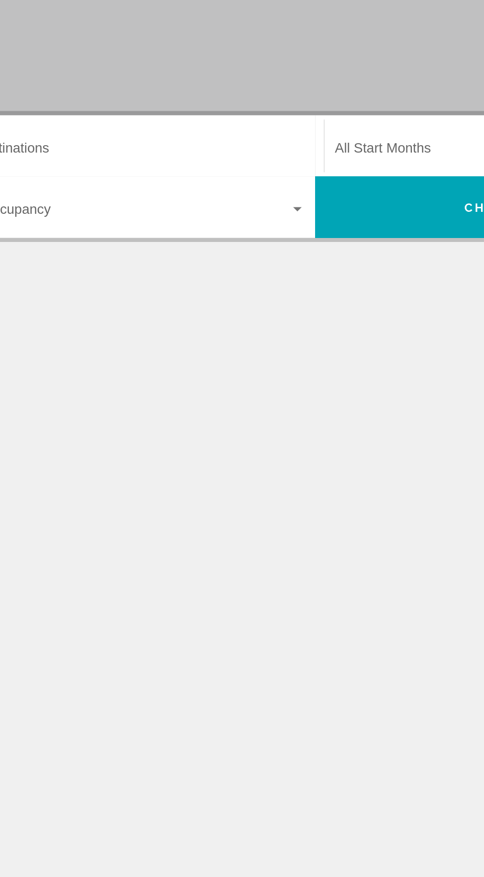
click at [145, 277] on input "Destination All Destinations" at bounding box center [134, 281] width 203 height 9
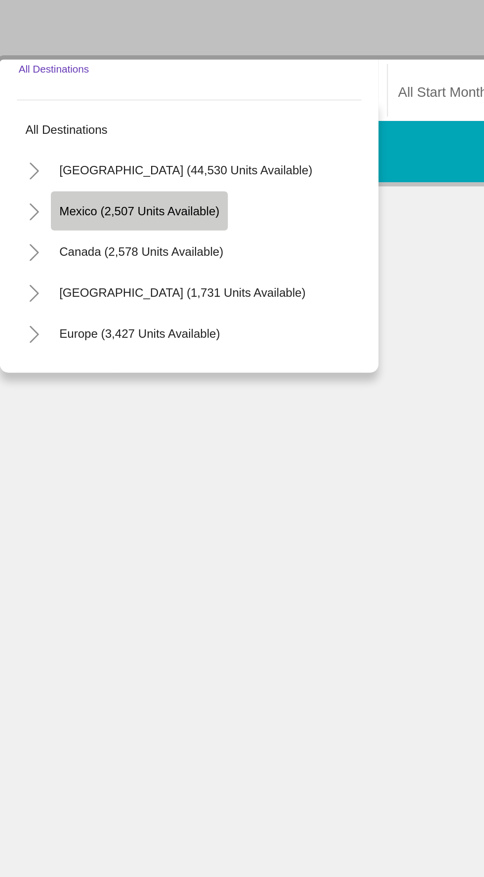
click at [81, 348] on span "Mexico (2,507 units available)" at bounding box center [103, 349] width 93 height 8
type input "**********"
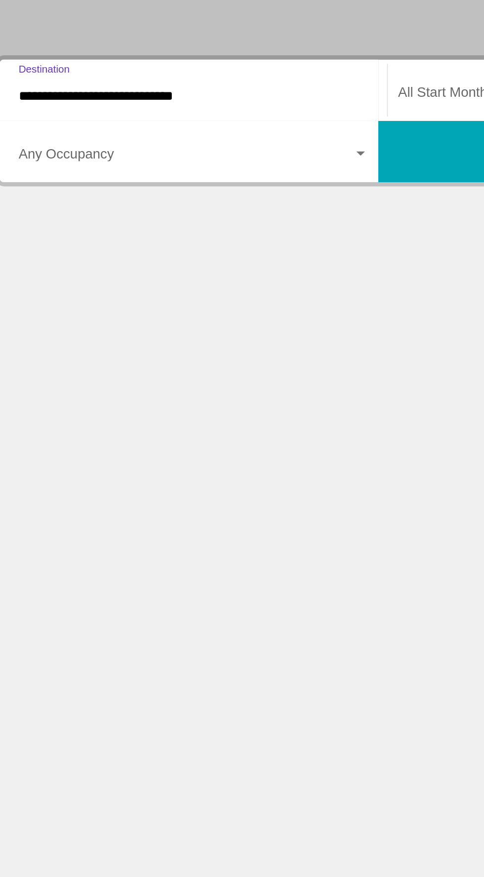
click at [137, 314] on span "Search widget" at bounding box center [130, 317] width 194 height 9
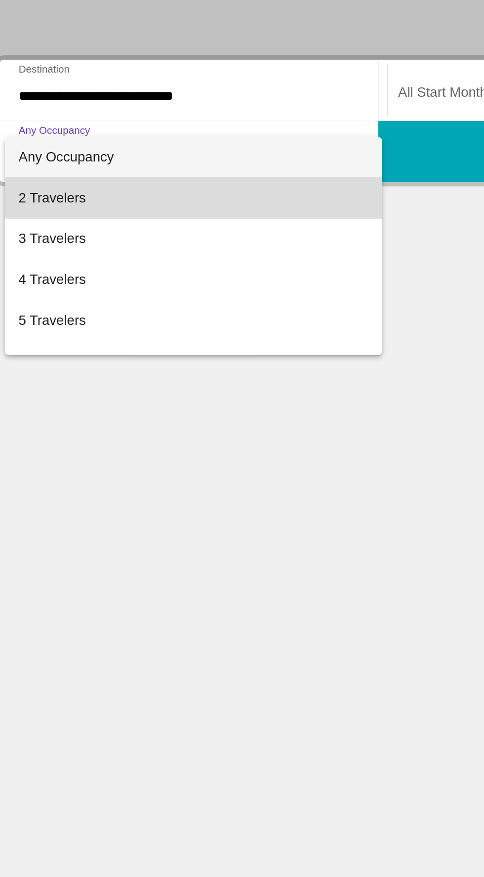
click at [49, 340] on span "2 Travelers" at bounding box center [134, 341] width 203 height 24
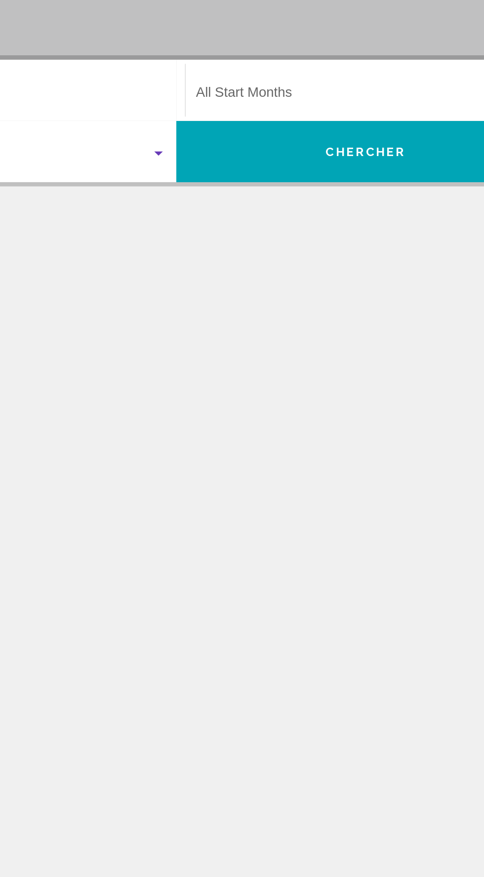
click at [326, 280] on span "Search widget" at bounding box center [350, 281] width 194 height 9
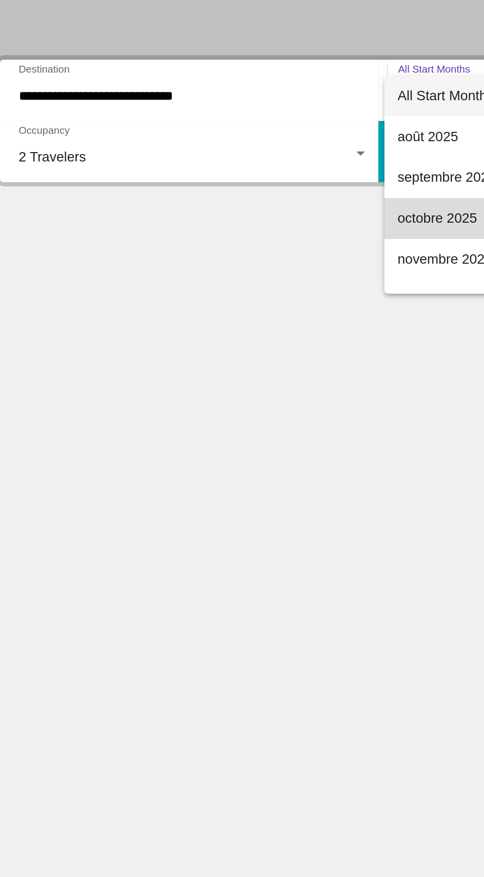
click at [282, 351] on span "octobre 2025" at bounding box center [354, 353] width 202 height 24
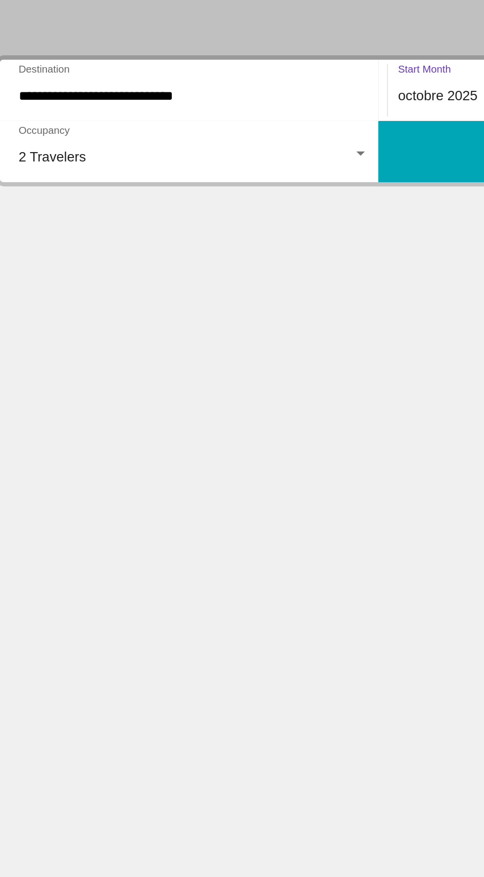
click at [276, 281] on span "octobre 2025" at bounding box center [276, 281] width 46 height 8
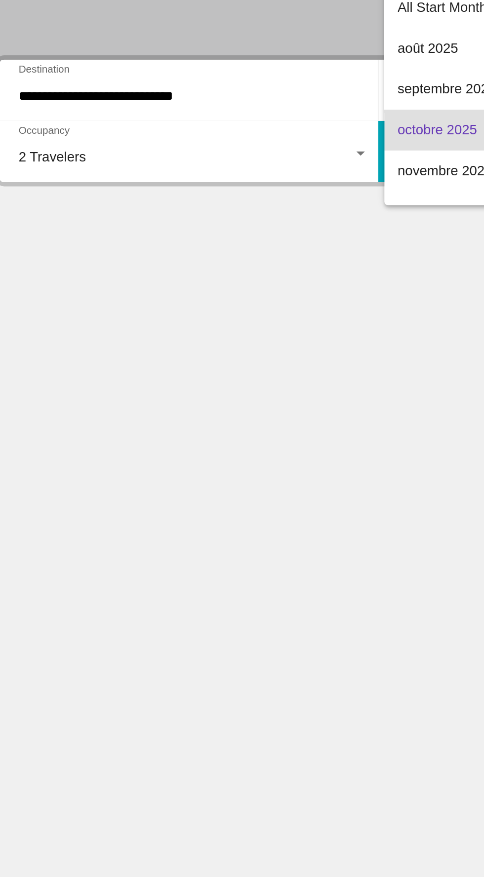
scroll to position [20, 0]
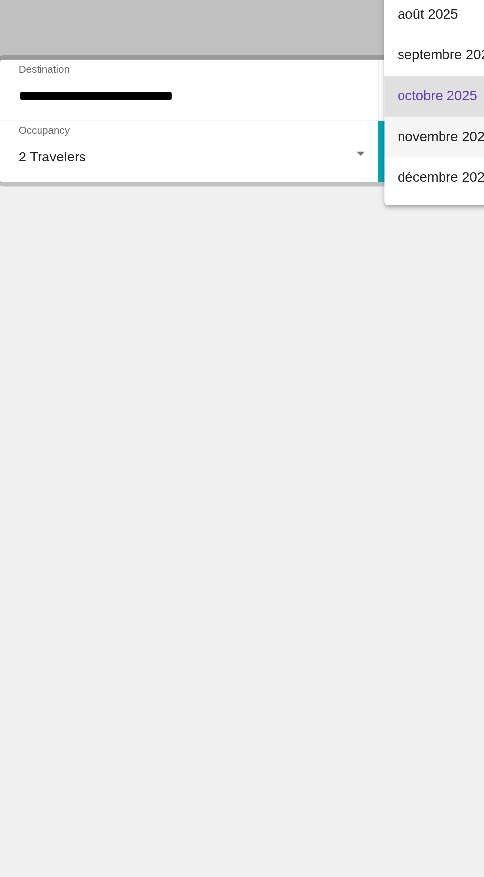
click at [283, 305] on span "novembre 2025" at bounding box center [354, 306] width 202 height 24
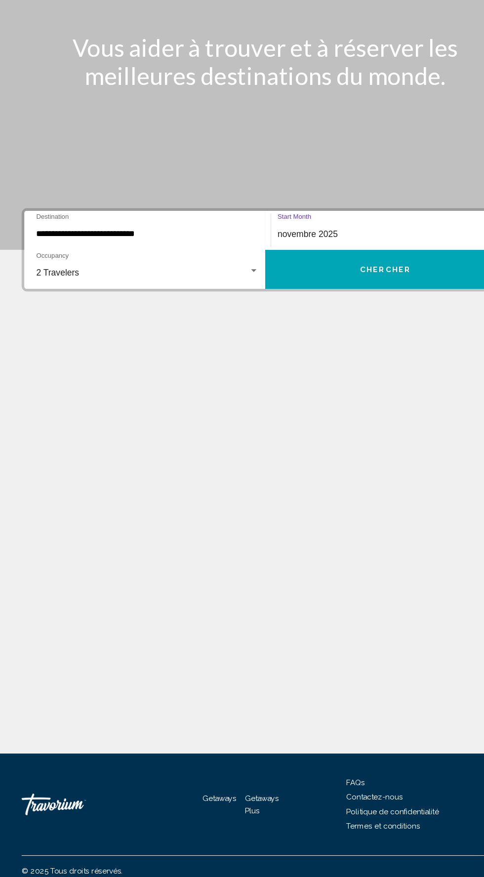
scroll to position [0, 0]
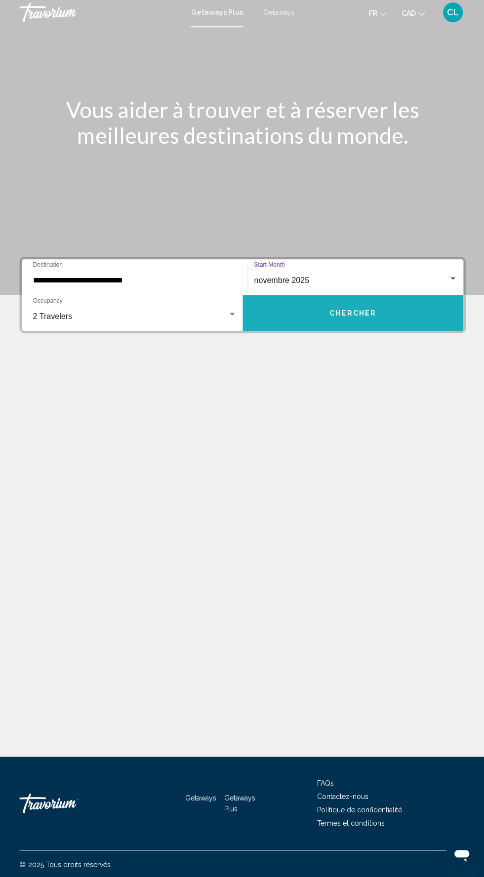
click at [351, 316] on span "Chercher" at bounding box center [351, 315] width 47 height 8
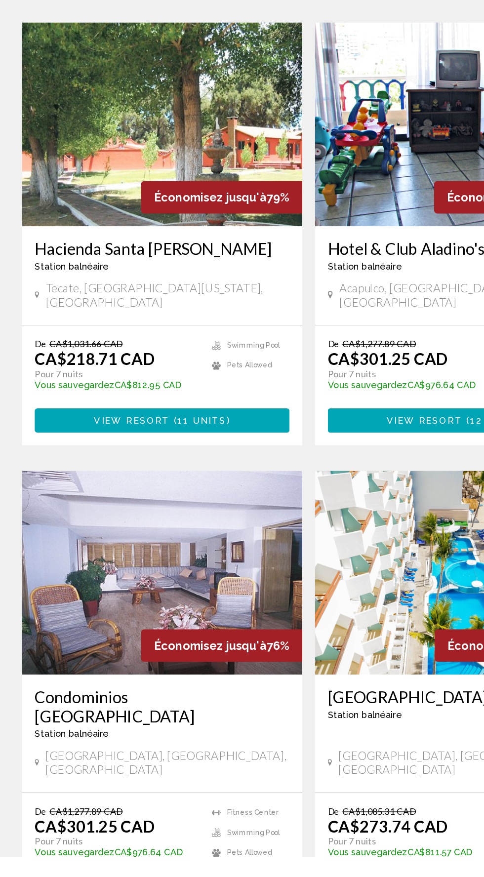
scroll to position [1598, 0]
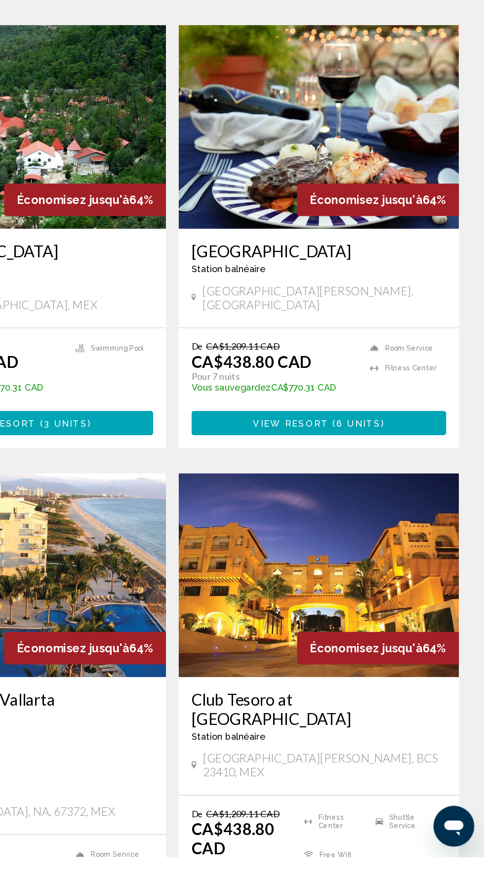
scroll to position [1621, 0]
